Goal: Information Seeking & Learning: Learn about a topic

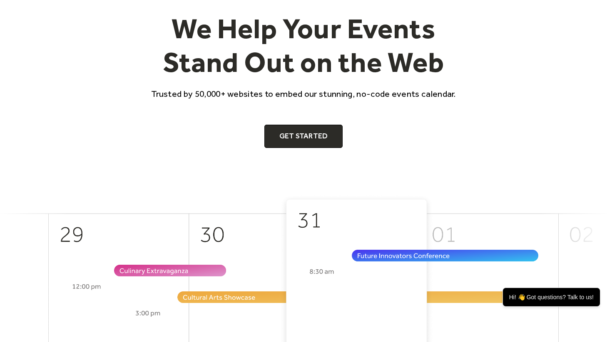
scroll to position [77, 0]
click at [300, 136] on link "Get Started" at bounding box center [303, 136] width 79 height 23
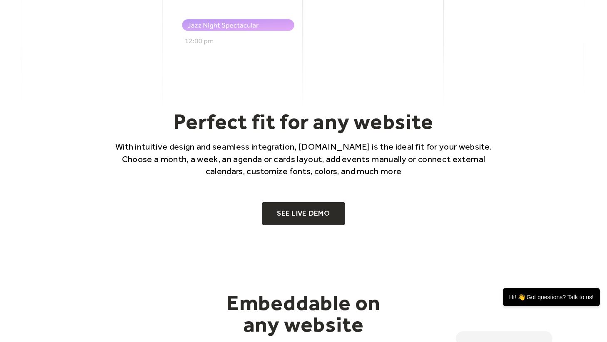
scroll to position [515, 0]
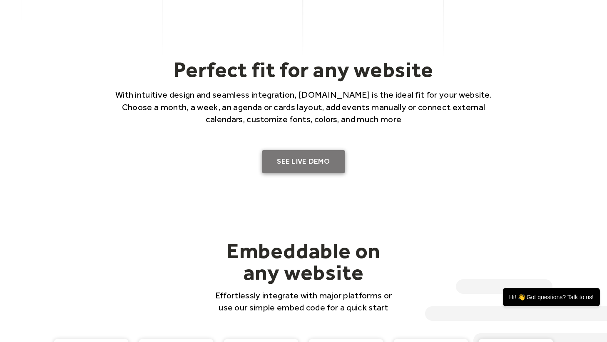
click at [280, 164] on link "SEE LIVE DEMO" at bounding box center [303, 161] width 83 height 23
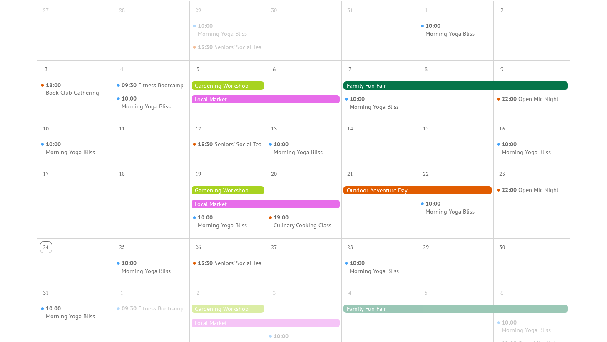
scroll to position [248, 0]
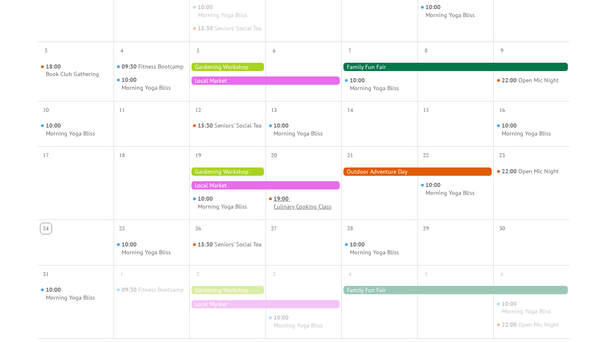
click at [287, 211] on div "Culinary Cooking Class" at bounding box center [302, 207] width 58 height 8
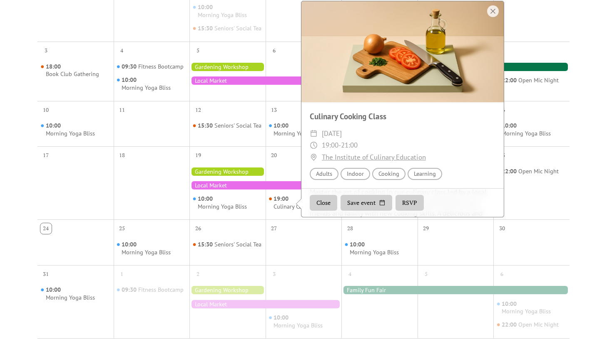
click at [32, 154] on div "Events Calendar Demo Loading the Events Calendar..." at bounding box center [303, 103] width 607 height 627
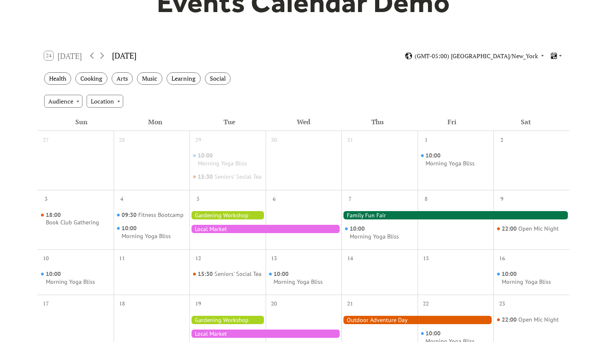
scroll to position [0, 0]
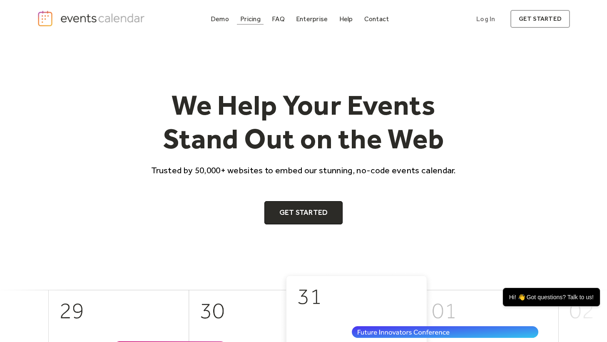
click at [255, 17] on div "Pricing" at bounding box center [250, 19] width 20 height 5
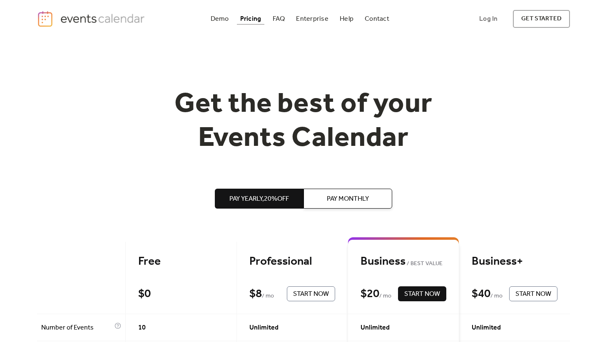
click at [333, 201] on span "Pay Monthly" at bounding box center [348, 199] width 42 height 10
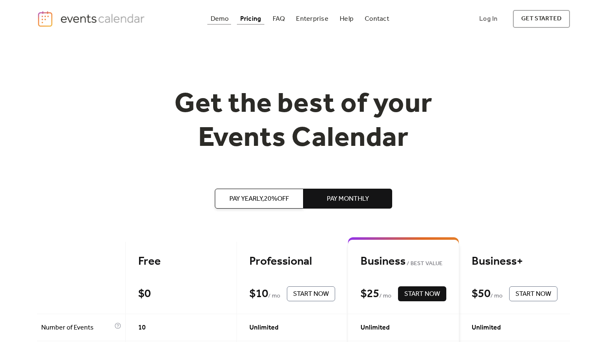
click at [220, 21] on div "Demo" at bounding box center [220, 19] width 18 height 5
